Goal: Information Seeking & Learning: Learn about a topic

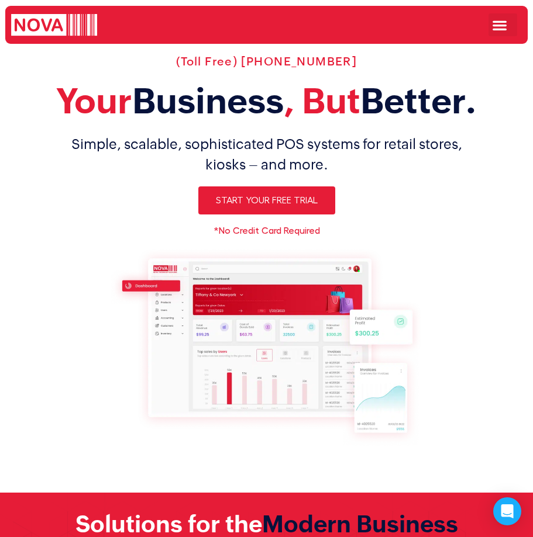
click at [493, 27] on icon "Menu Toggle" at bounding box center [499, 25] width 15 height 15
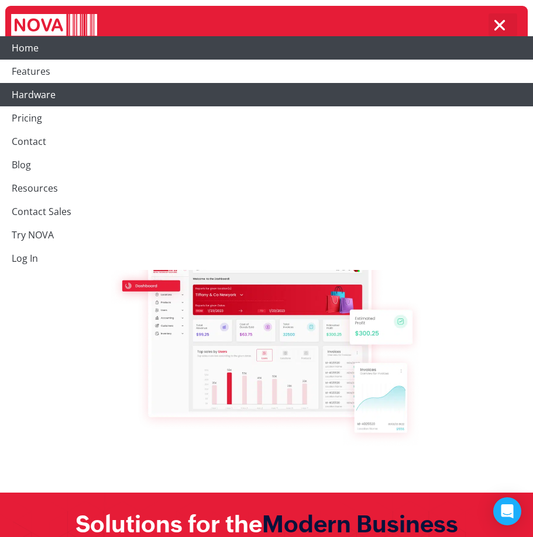
click at [26, 93] on link "Hardware" at bounding box center [266, 94] width 533 height 23
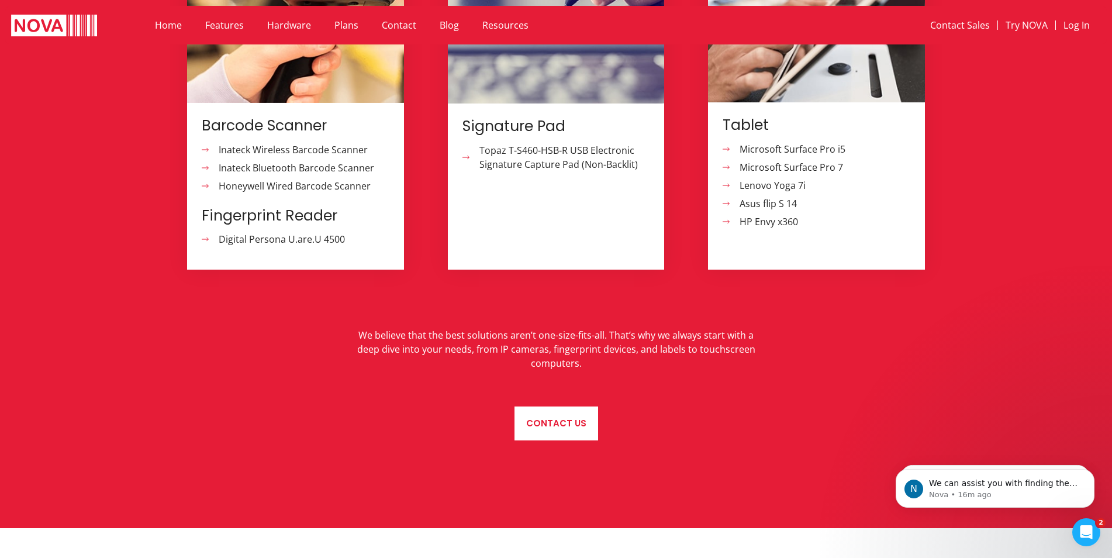
scroll to position [1270, 0]
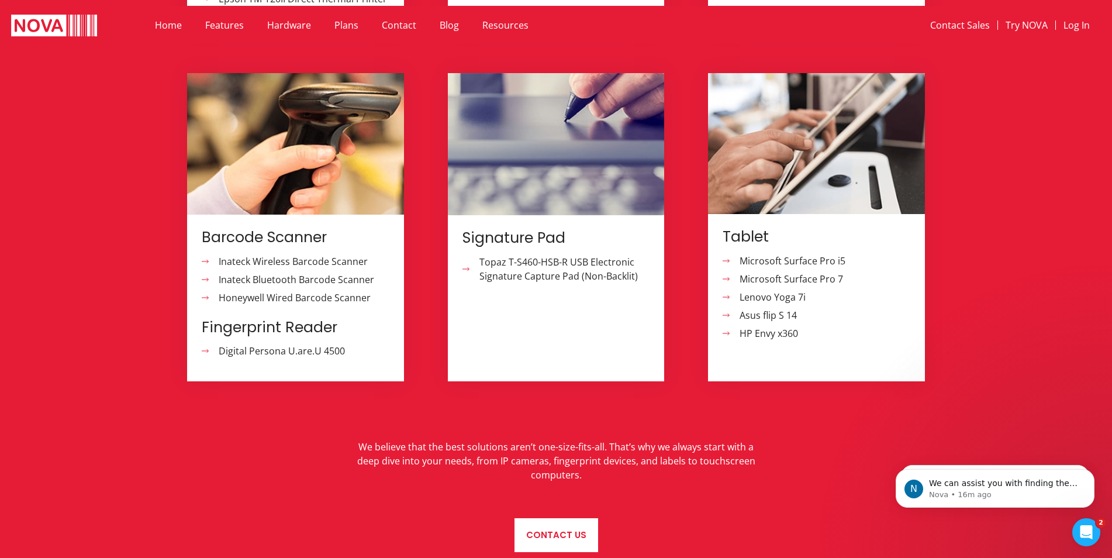
click at [532, 272] on span "Microsoft Surface Pro 7" at bounding box center [790, 279] width 106 height 14
click at [532, 290] on span "Lenovo Yoga 7i" at bounding box center [771, 297] width 69 height 14
click at [532, 254] on span "Microsoft Surface Pro i5" at bounding box center [791, 261] width 109 height 14
click at [532, 326] on span "HP Envy x360" at bounding box center [767, 333] width 61 height 14
click at [532, 290] on span "Lenovo Yoga 7i" at bounding box center [771, 297] width 69 height 14
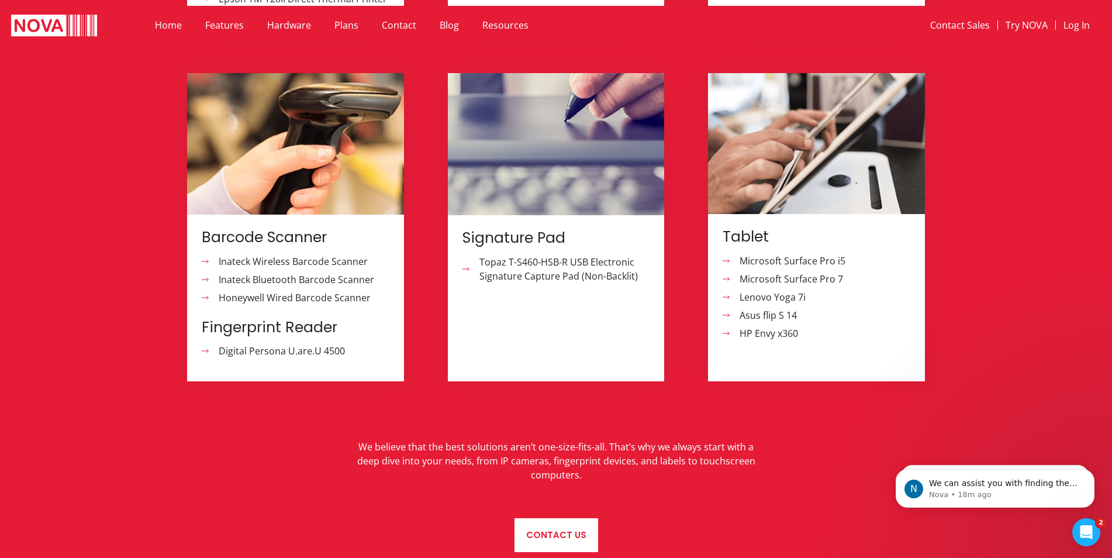
click at [532, 308] on span "Asus flip S 14" at bounding box center [767, 315] width 60 height 14
click at [532, 272] on span "Microsoft Surface Pro 7" at bounding box center [790, 279] width 106 height 14
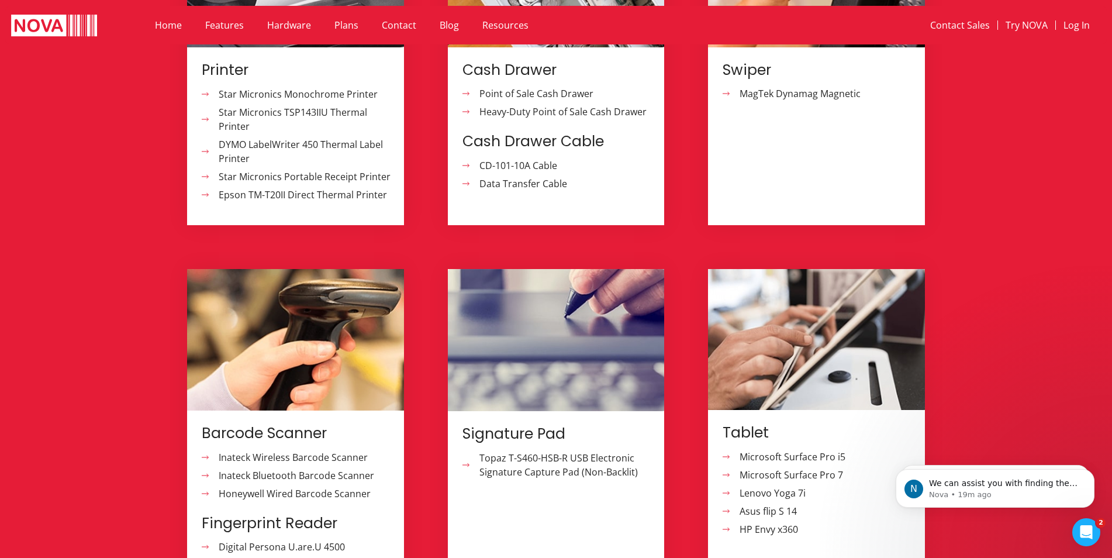
scroll to position [1086, 0]
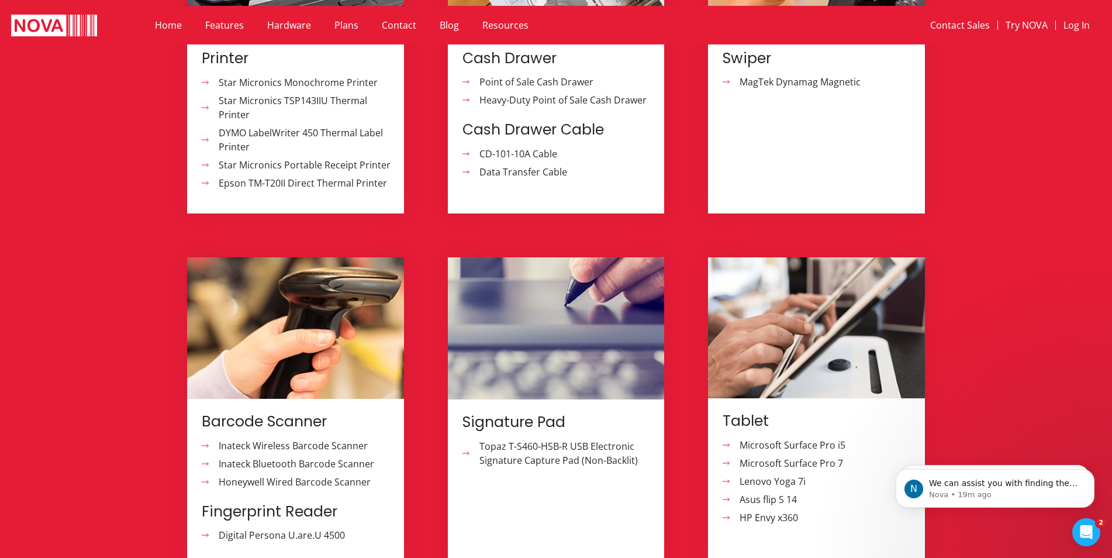
click at [532, 250] on section "Printer Star Micronics Monochrome Printer Star Micronics TSP143IIU Thermal Prin…" at bounding box center [556, 315] width 1112 height 1018
click at [514, 81] on span "Point of Sale Cash Drawer" at bounding box center [534, 82] width 117 height 14
click at [273, 528] on span "Digital Persona U.are.U 4500" at bounding box center [280, 535] width 129 height 14
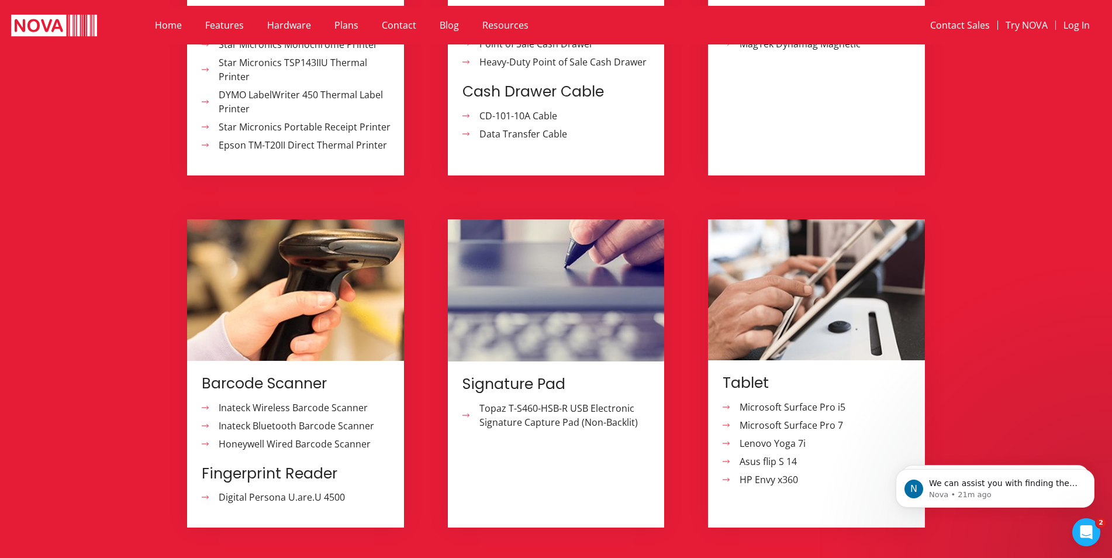
scroll to position [1145, 0]
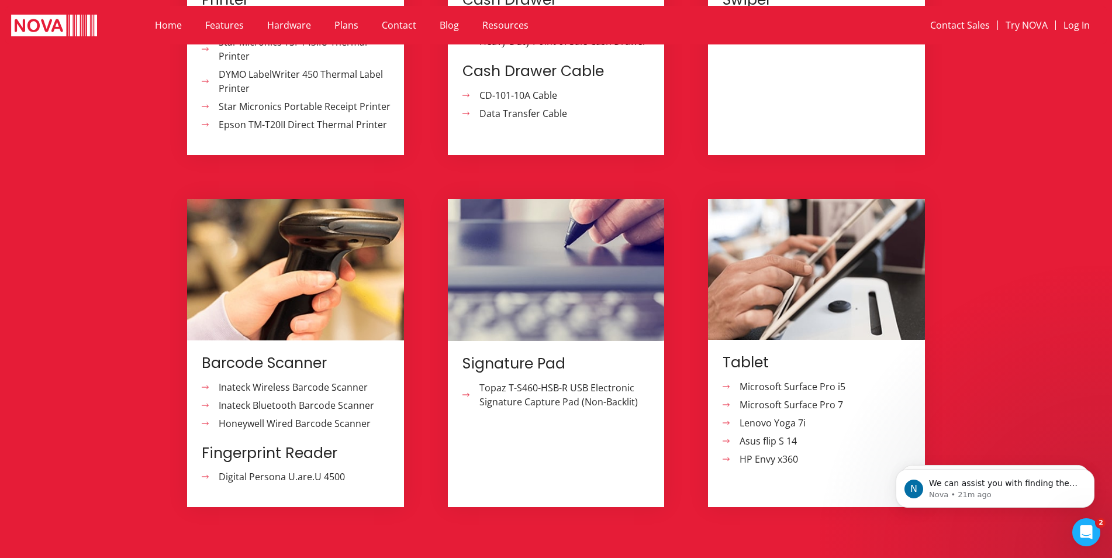
click at [306, 416] on span "Honeywell Wired Barcode Scanner" at bounding box center [293, 423] width 155 height 14
click at [297, 380] on span "Inateck Wireless Barcode Scanner" at bounding box center [292, 387] width 152 height 14
click at [266, 398] on span "Inateck Bluetooth Barcode Scanner" at bounding box center [295, 405] width 158 height 14
